Goal: Entertainment & Leisure: Consume media (video, audio)

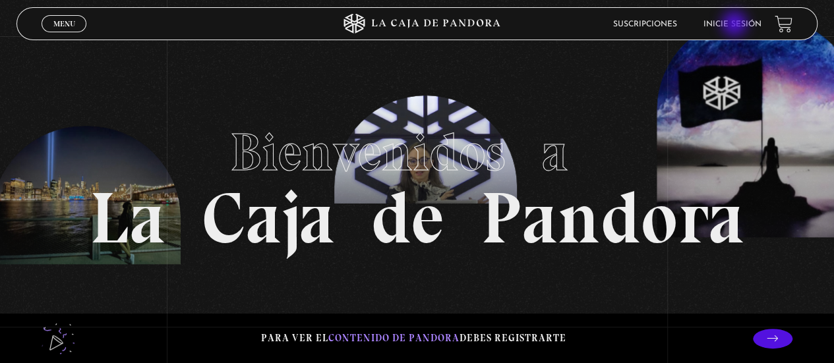
click at [736, 25] on link "Inicie sesión" at bounding box center [733, 24] width 58 height 8
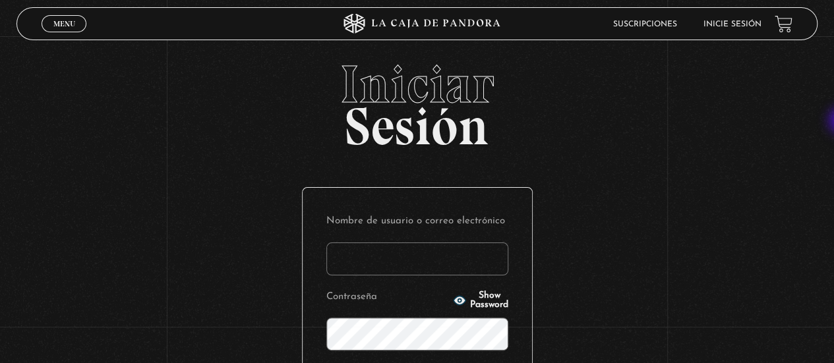
type input "noeliatenorio11@gmail.com"
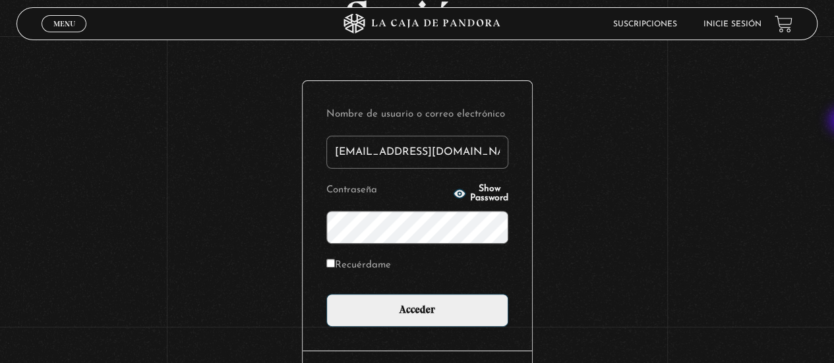
scroll to position [109, 0]
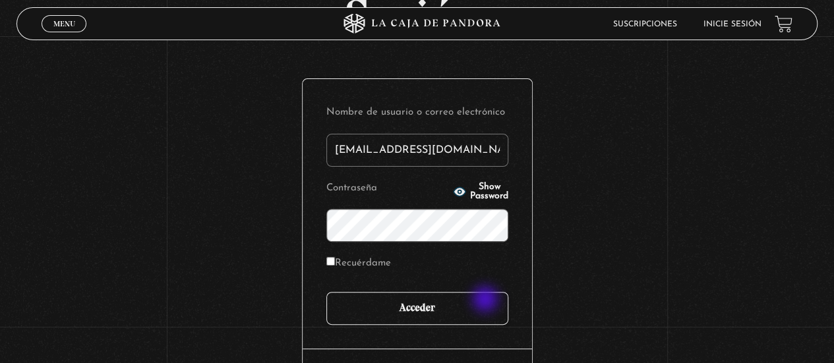
click at [487, 301] on input "Acceder" at bounding box center [417, 308] width 182 height 33
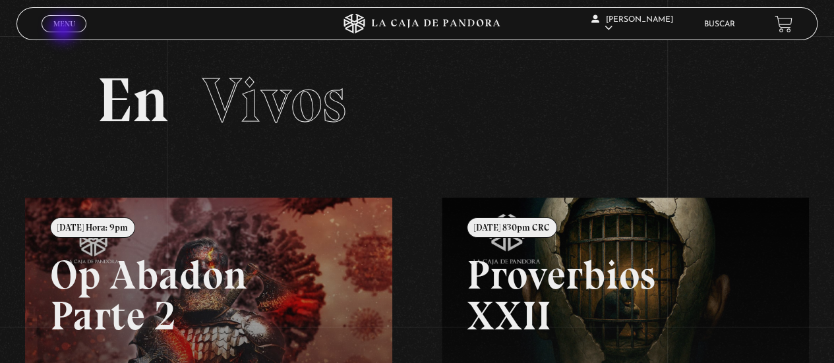
click at [65, 31] on span "Cerrar" at bounding box center [64, 35] width 31 height 9
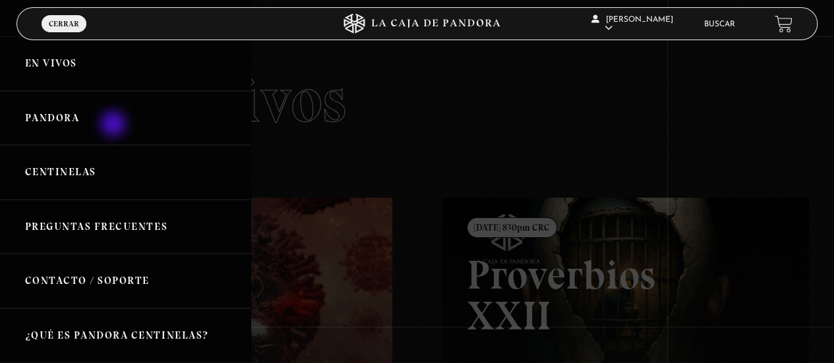
click at [115, 125] on link "Pandora" at bounding box center [125, 118] width 251 height 55
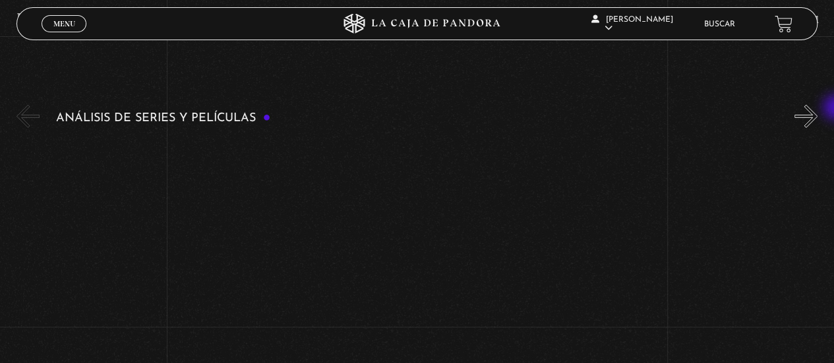
scroll to position [2420, 0]
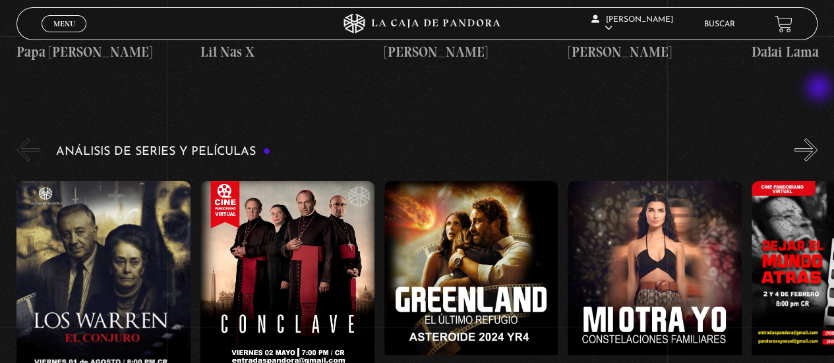
click at [818, 138] on button "»" at bounding box center [806, 149] width 23 height 23
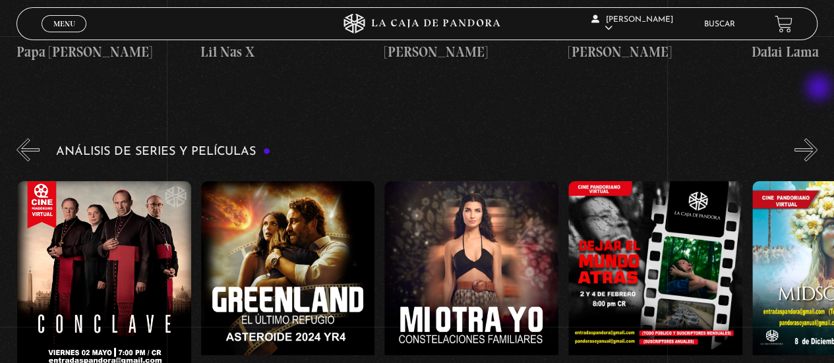
click at [818, 138] on button "»" at bounding box center [806, 149] width 23 height 23
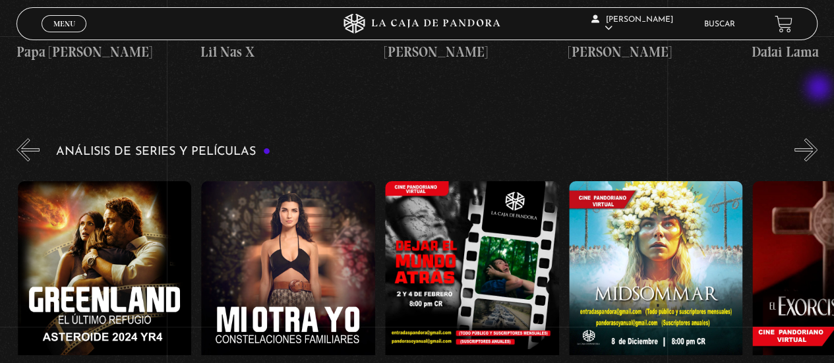
scroll to position [0, 367]
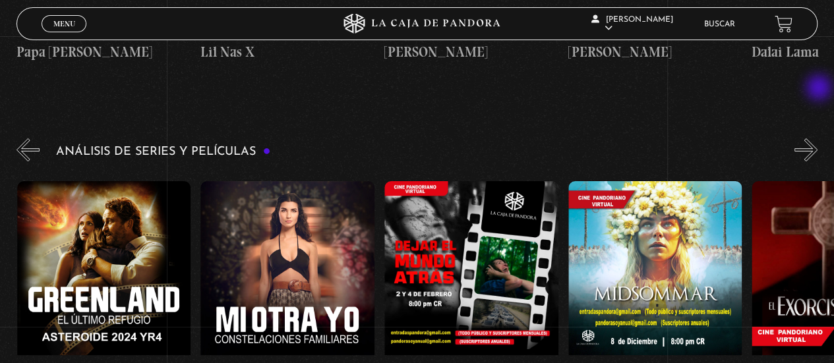
click at [818, 138] on button "»" at bounding box center [806, 149] width 23 height 23
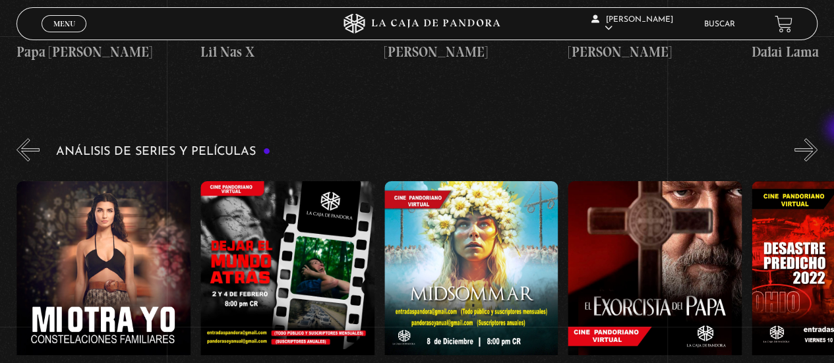
scroll to position [3886, 0]
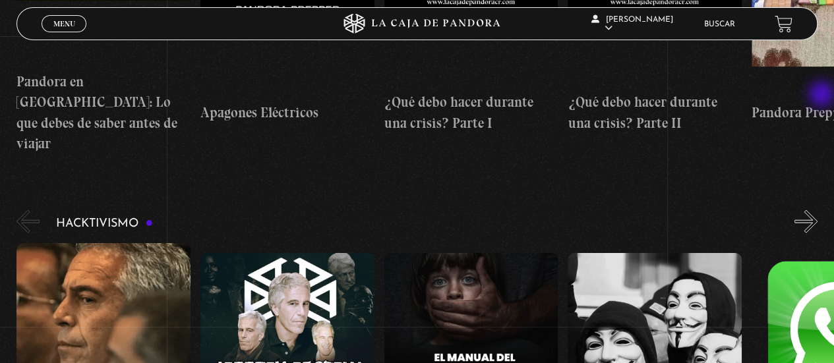
click at [818, 210] on button "»" at bounding box center [806, 221] width 23 height 23
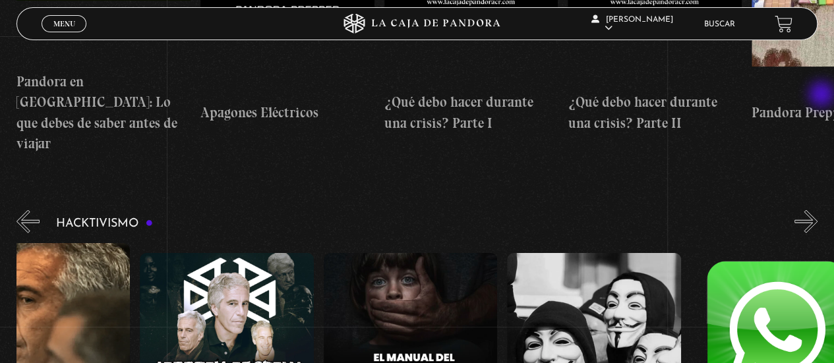
scroll to position [0, 91]
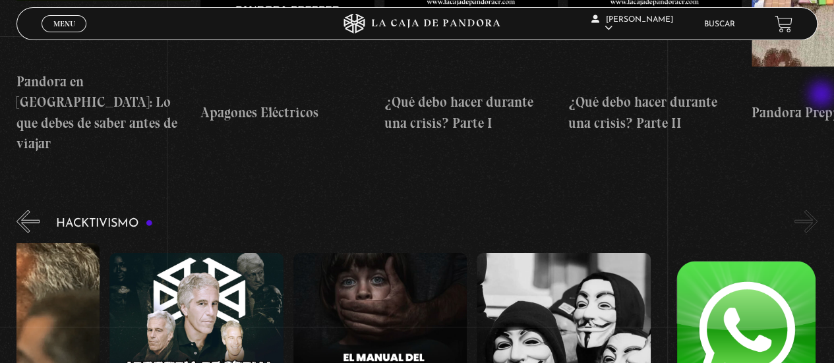
click at [818, 210] on button "»" at bounding box center [806, 221] width 23 height 23
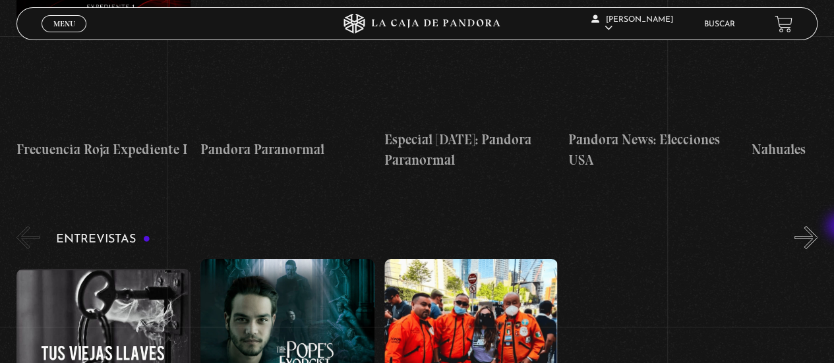
scroll to position [5000, 0]
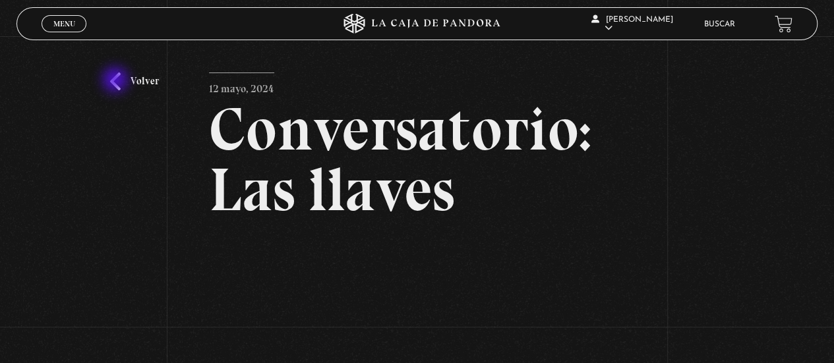
click at [117, 81] on link "Volver" at bounding box center [134, 82] width 49 height 18
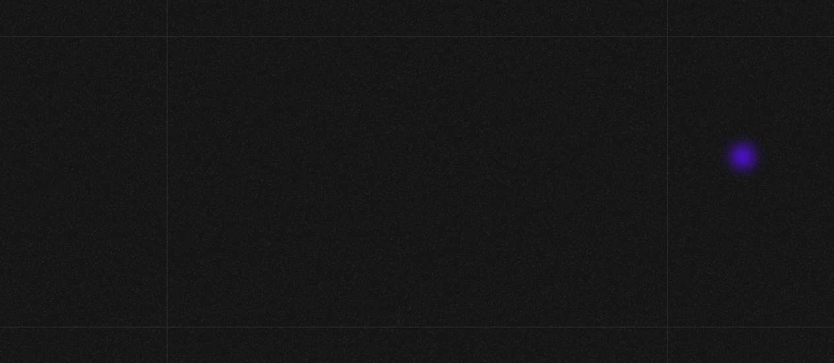
scroll to position [5000, 0]
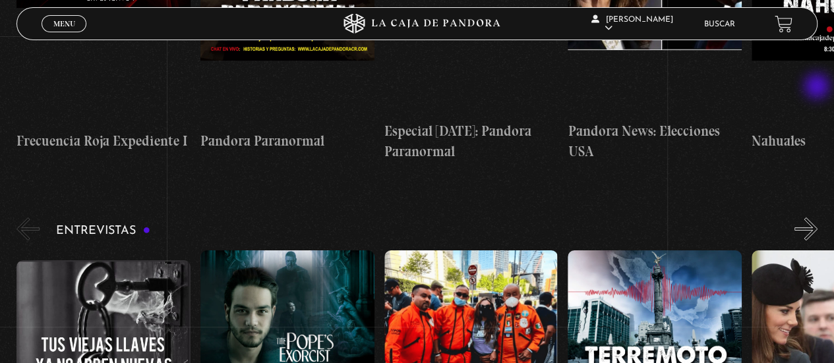
click at [818, 218] on button "»" at bounding box center [806, 229] width 23 height 23
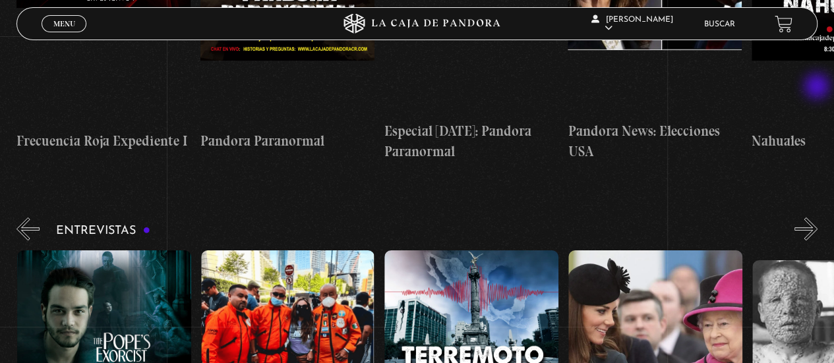
click at [818, 218] on button "»" at bounding box center [806, 229] width 23 height 23
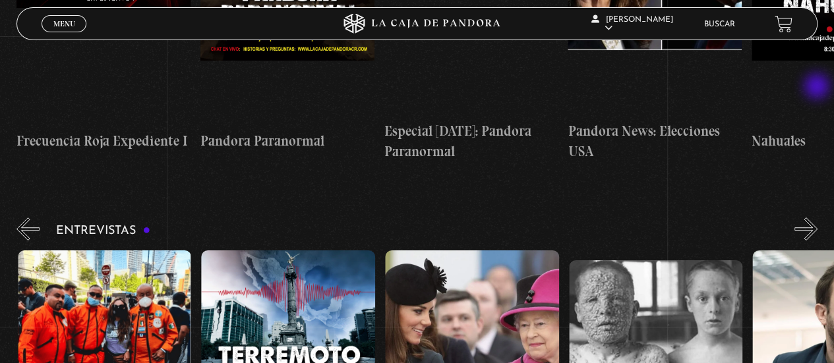
scroll to position [0, 367]
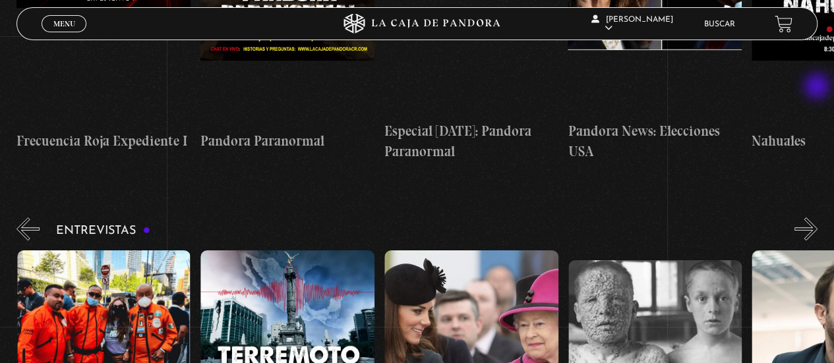
click at [818, 218] on button "»" at bounding box center [806, 229] width 23 height 23
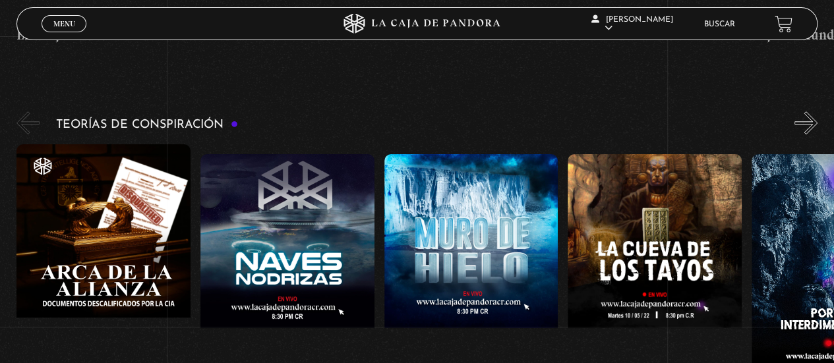
scroll to position [2780, 0]
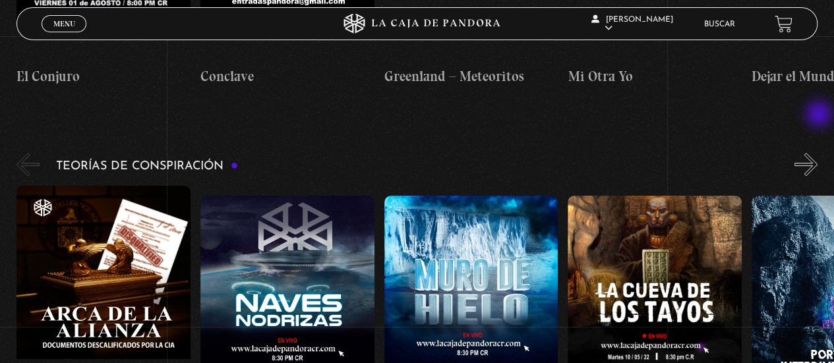
click at [820, 150] on div "Teorías de Conspiración Arca de la Alianza Desclasificado Naves Nodrizas Muro d…" at bounding box center [425, 310] width 818 height 321
click at [811, 153] on button "»" at bounding box center [806, 164] width 23 height 23
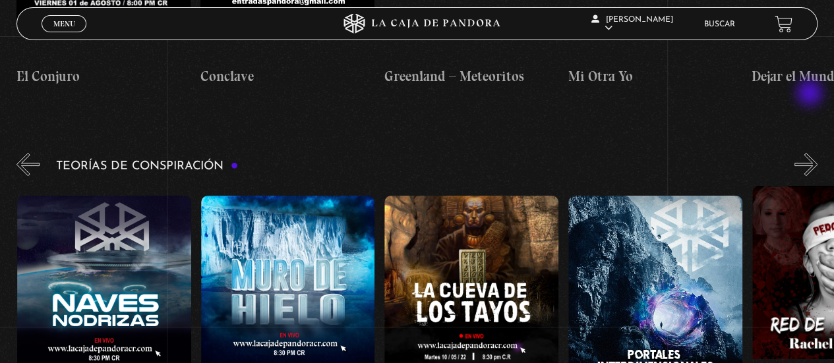
click at [811, 153] on button "»" at bounding box center [806, 164] width 23 height 23
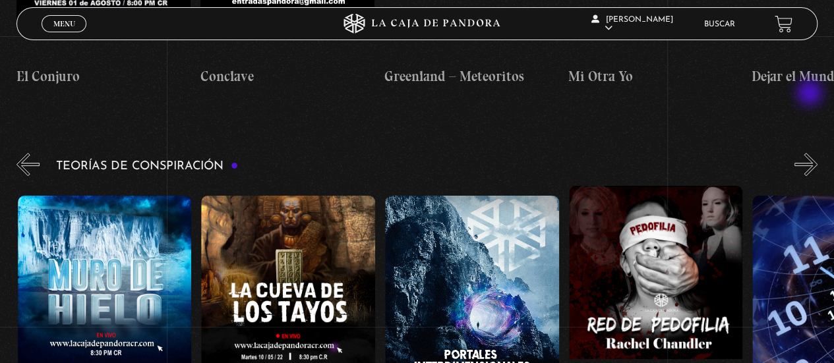
click at [811, 153] on button "»" at bounding box center [806, 164] width 23 height 23
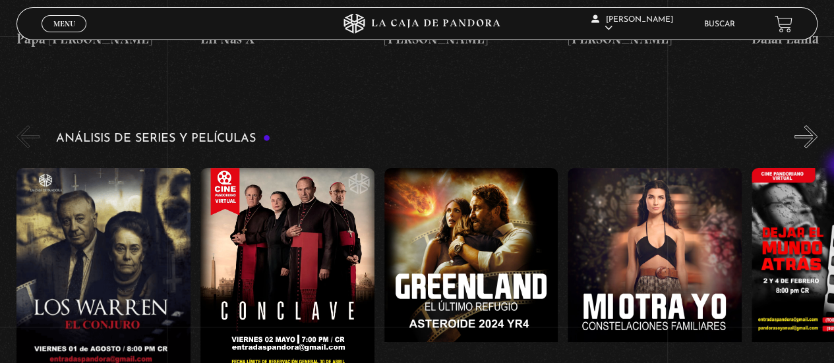
scroll to position [2425, 0]
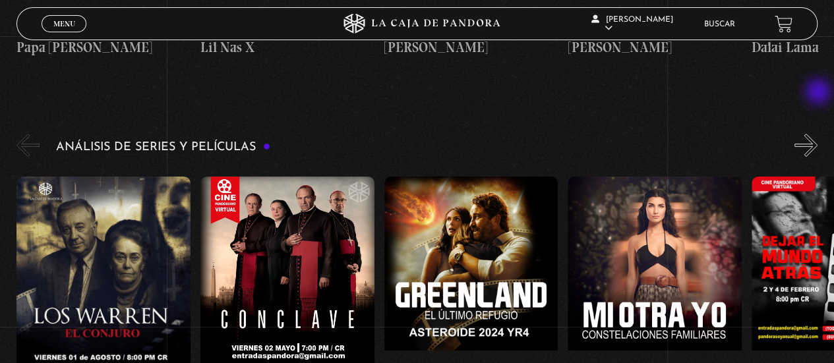
click at [818, 134] on button "»" at bounding box center [806, 145] width 23 height 23
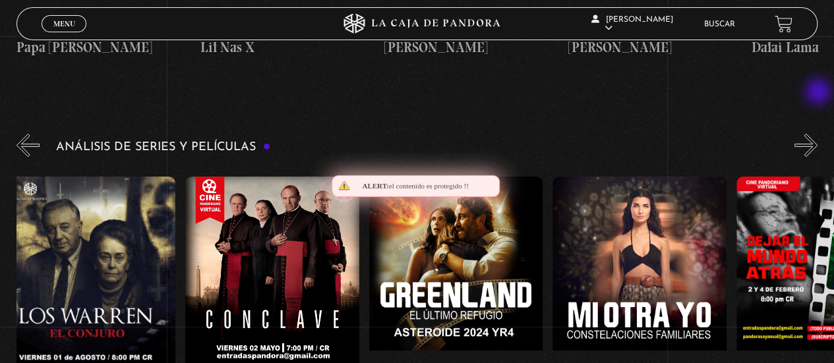
click at [818, 134] on button "»" at bounding box center [806, 145] width 23 height 23
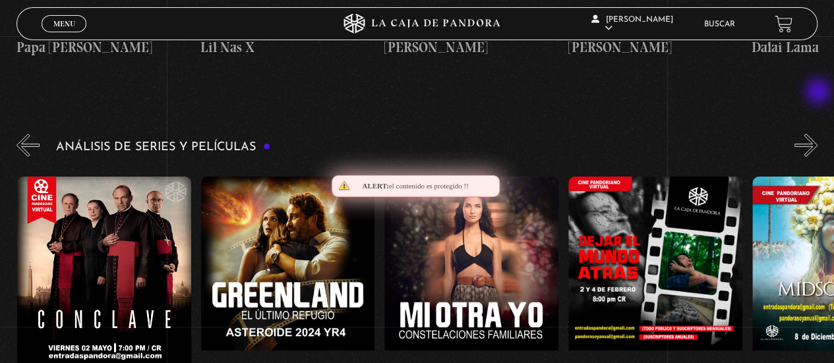
click at [818, 134] on button "»" at bounding box center [806, 145] width 23 height 23
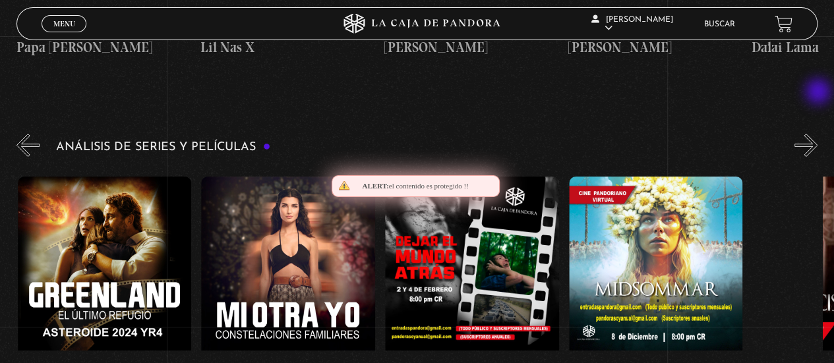
click at [818, 134] on button "»" at bounding box center [806, 145] width 23 height 23
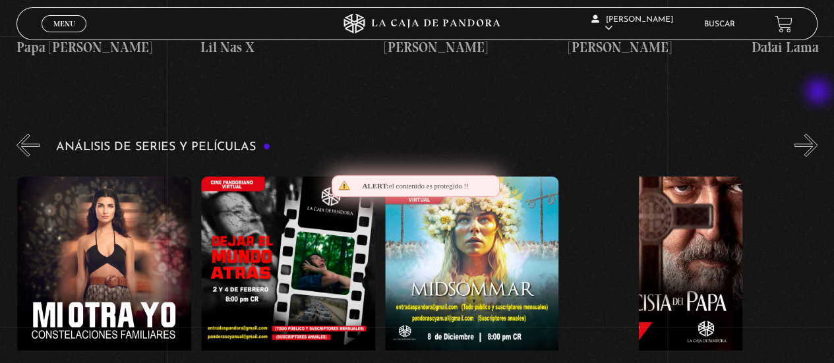
click at [818, 134] on button "»" at bounding box center [806, 145] width 23 height 23
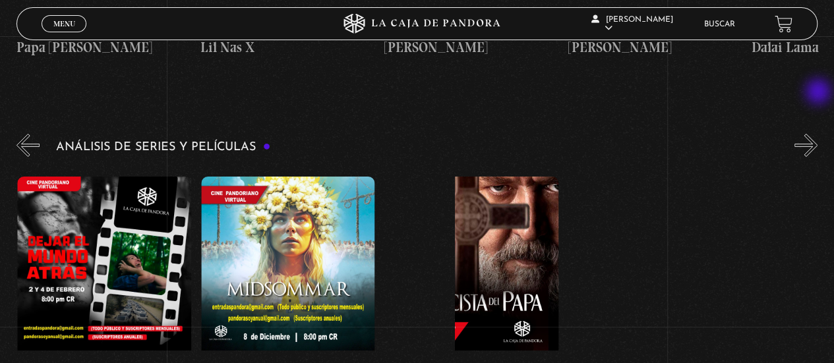
click at [818, 134] on button "»" at bounding box center [806, 145] width 23 height 23
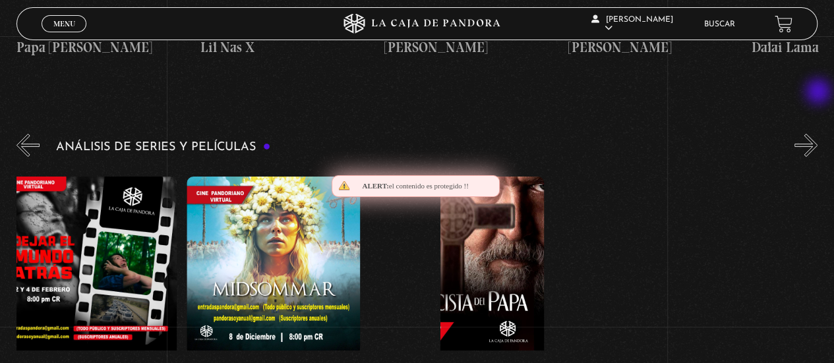
click at [818, 134] on button "»" at bounding box center [806, 145] width 23 height 23
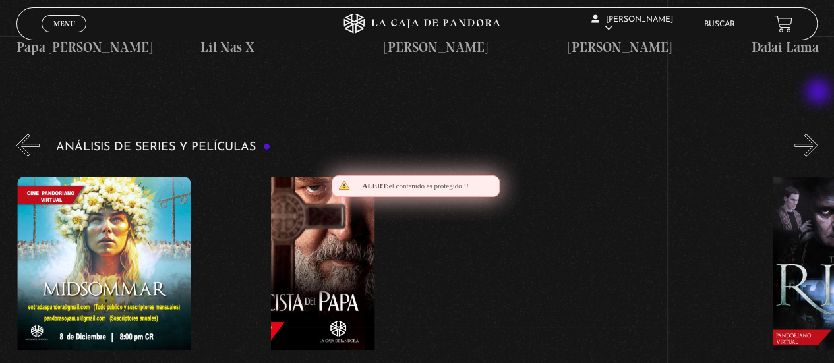
click at [818, 134] on button "»" at bounding box center [806, 145] width 23 height 23
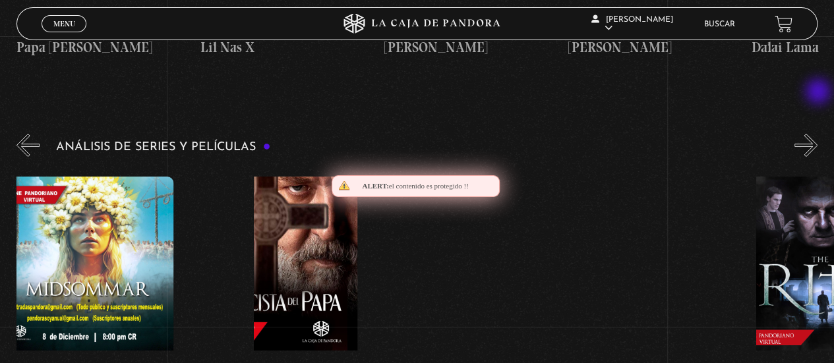
click at [818, 134] on button "»" at bounding box center [806, 145] width 23 height 23
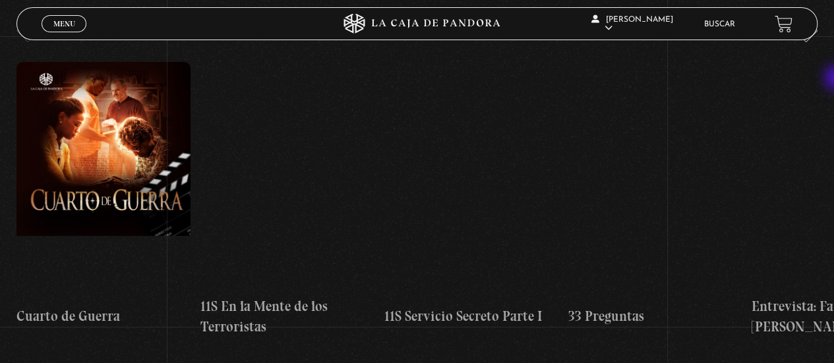
scroll to position [230, 0]
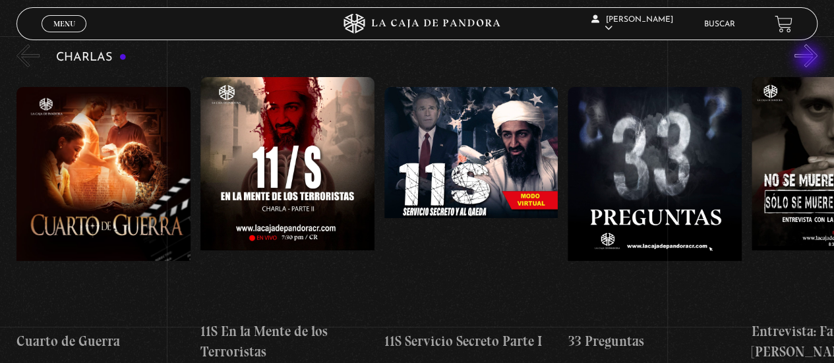
click at [810, 59] on button "»" at bounding box center [806, 55] width 23 height 23
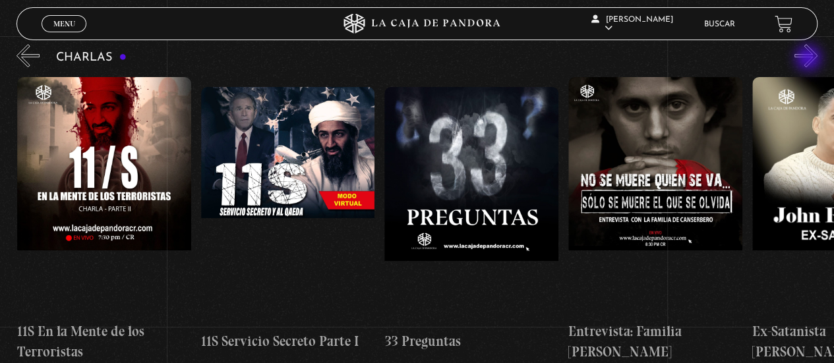
click at [810, 59] on button "»" at bounding box center [806, 55] width 23 height 23
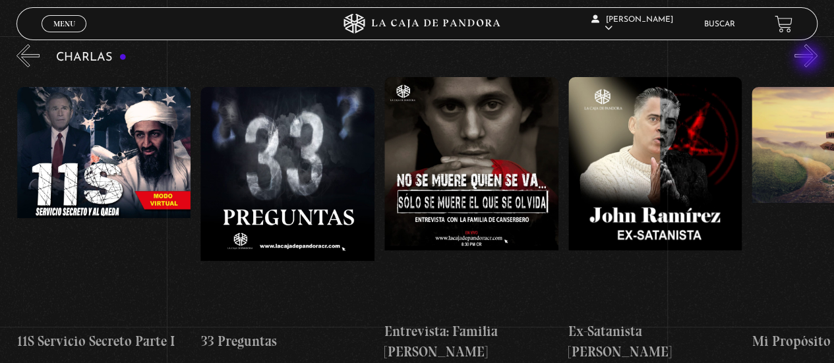
click at [810, 59] on button "»" at bounding box center [806, 55] width 23 height 23
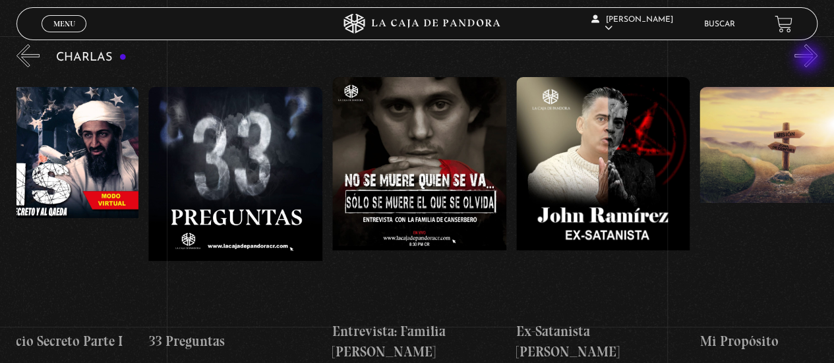
scroll to position [0, 459]
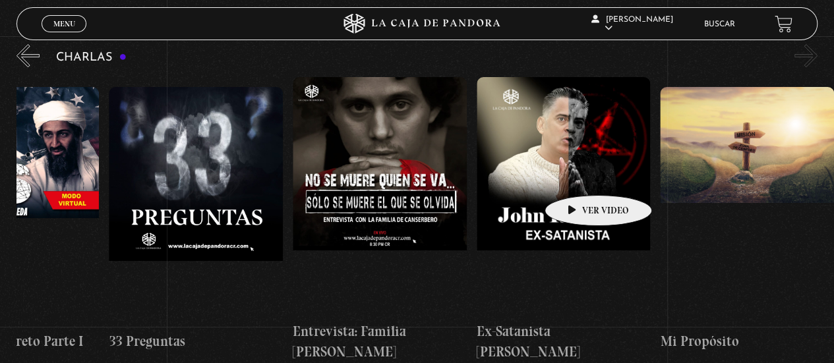
click at [578, 175] on figure at bounding box center [564, 195] width 174 height 237
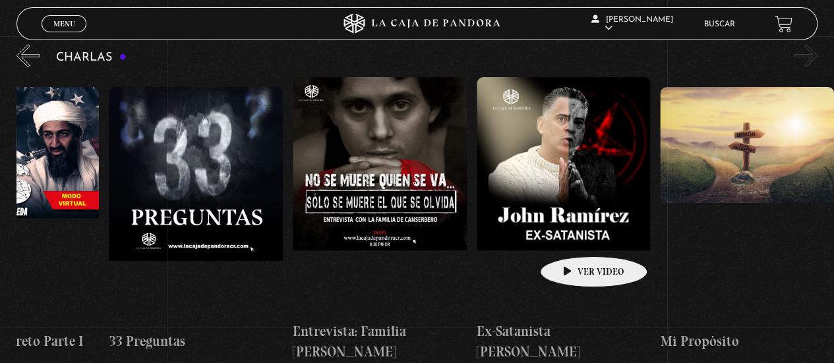
click at [573, 237] on figure at bounding box center [564, 195] width 174 height 237
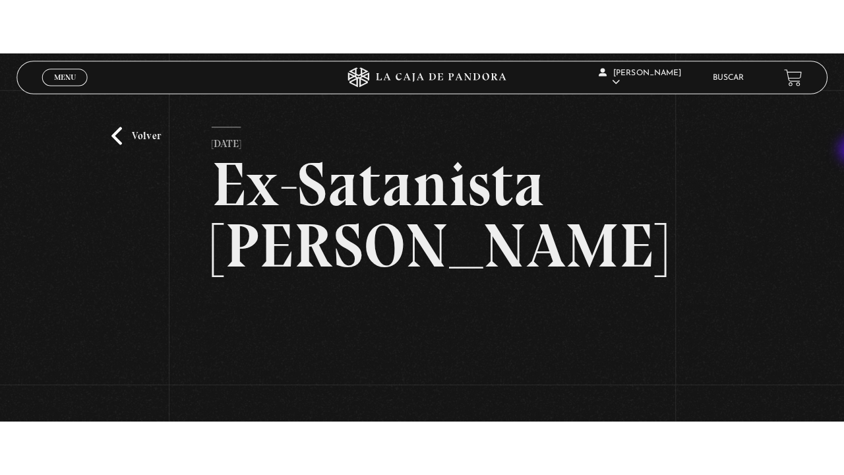
scroll to position [226, 0]
